Goal: Find contact information: Find contact information

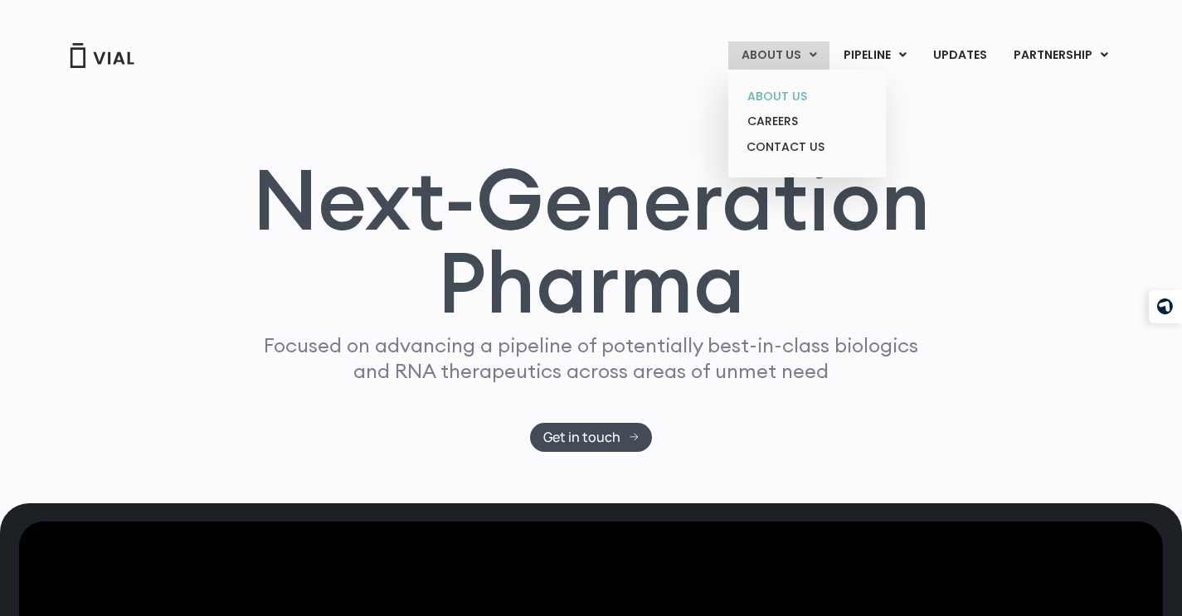
click at [776, 98] on link "ABOUT US" at bounding box center [806, 97] width 145 height 26
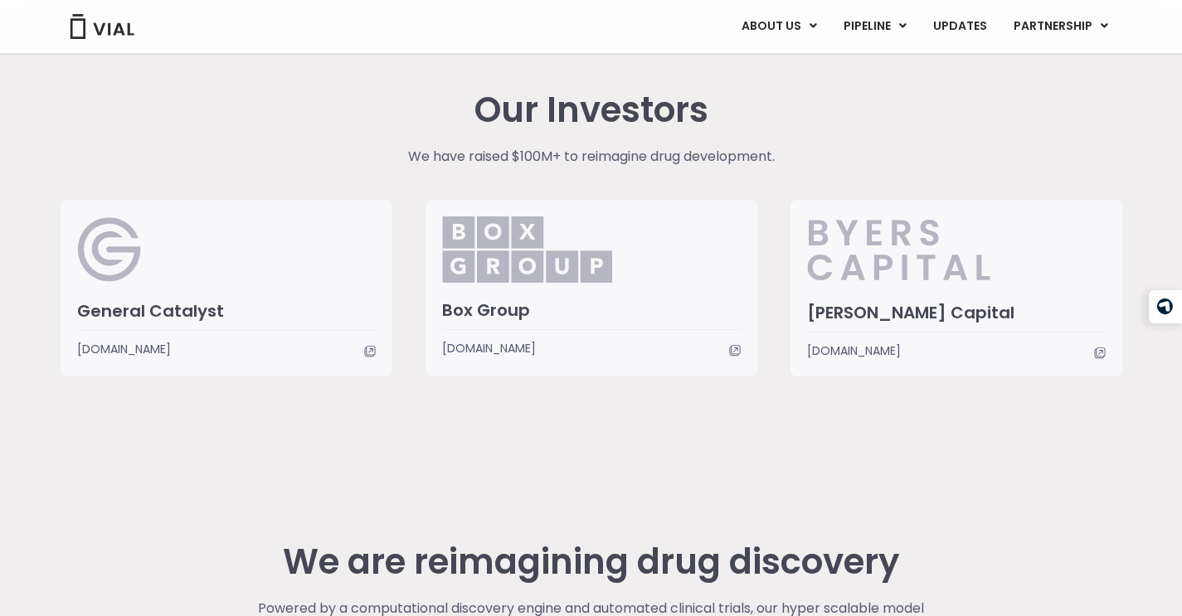
scroll to position [3954, 0]
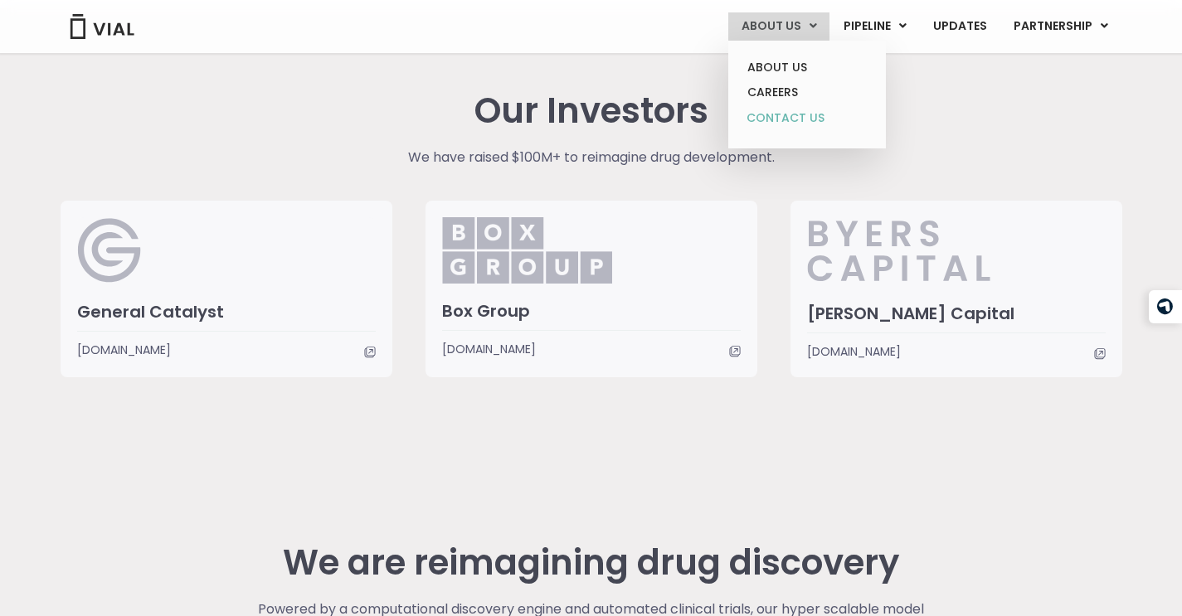
click at [780, 108] on link "CONTACT US" at bounding box center [806, 118] width 145 height 27
